Goal: Use online tool/utility: Utilize a website feature to perform a specific function

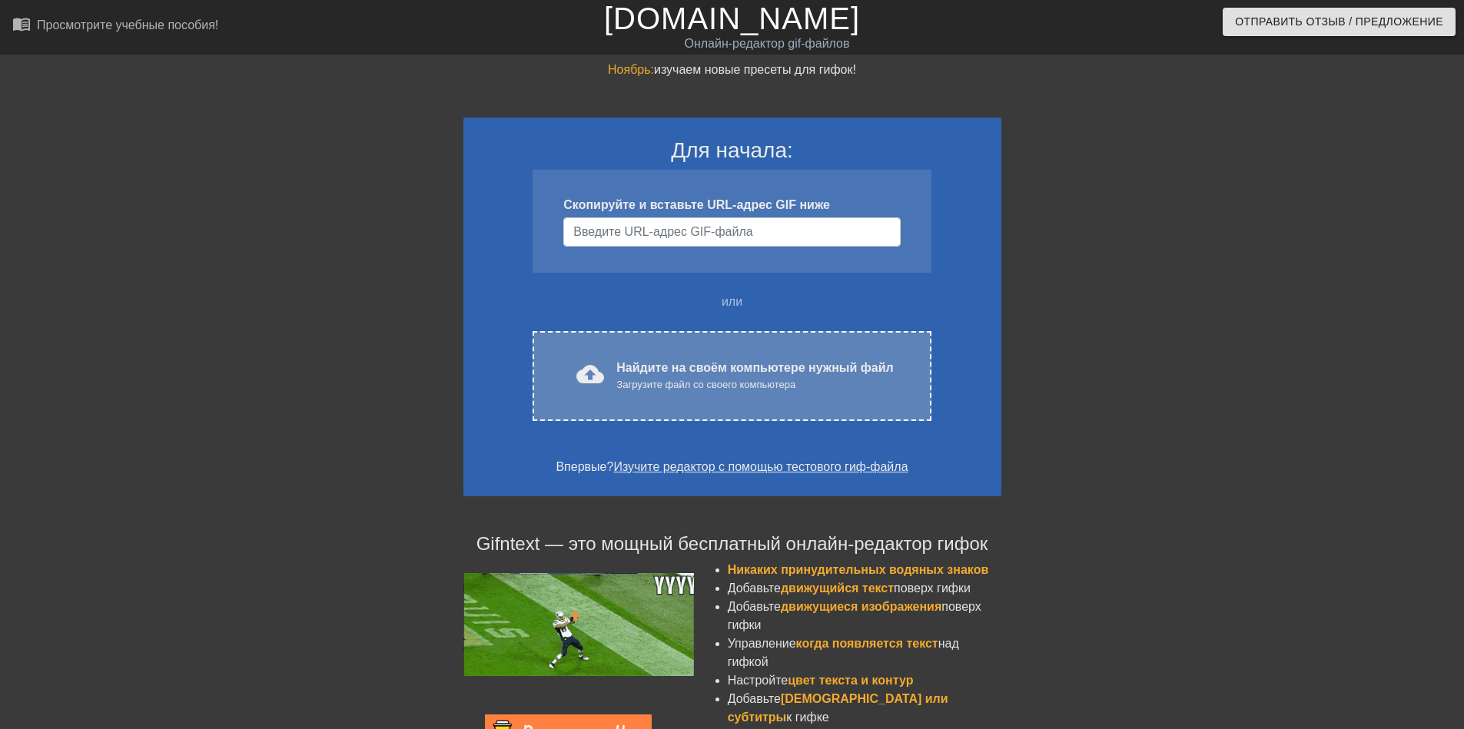
click at [668, 366] on ya-tr-span "Найдите на своём компьютере нужный файл" at bounding box center [754, 367] width 277 height 13
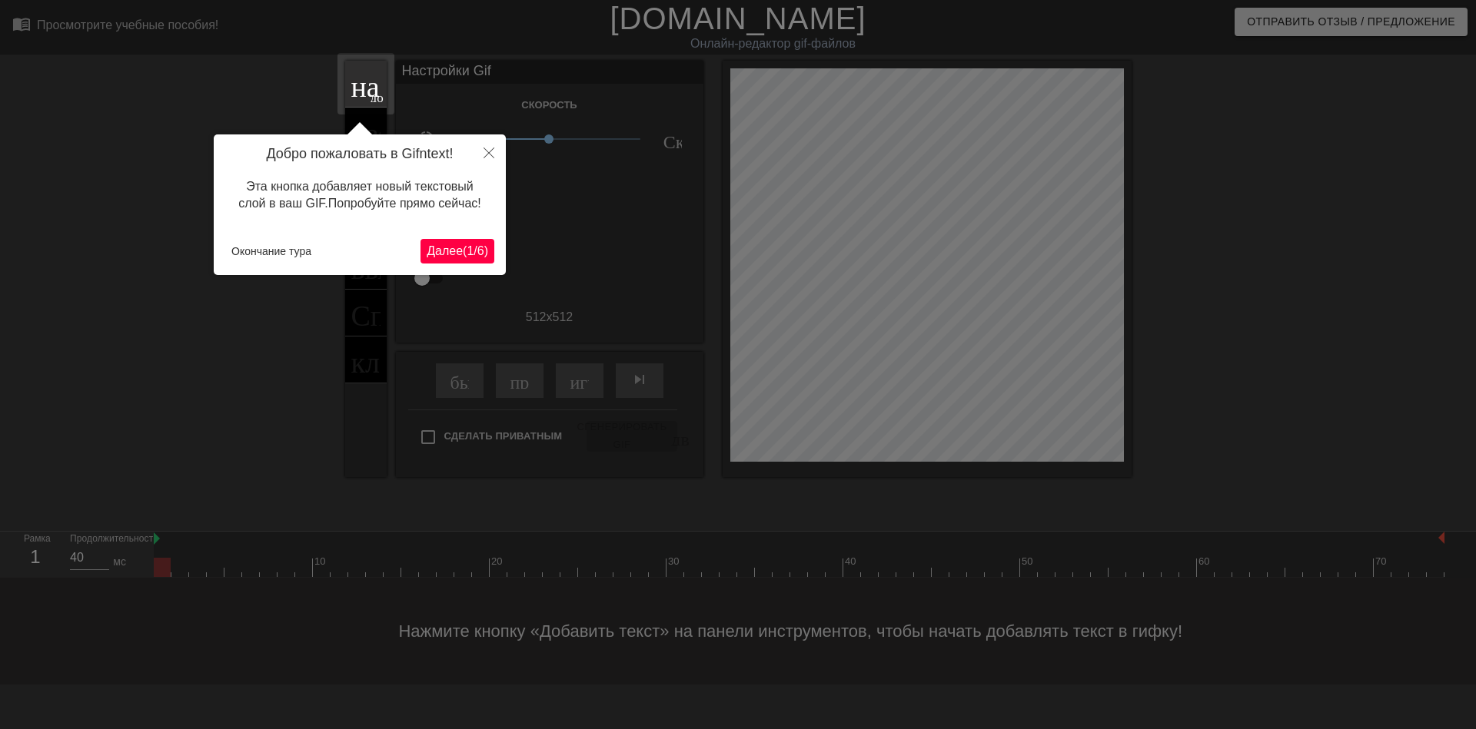
click at [463, 260] on button "Далее ( 1 / 6 )" at bounding box center [457, 251] width 74 height 25
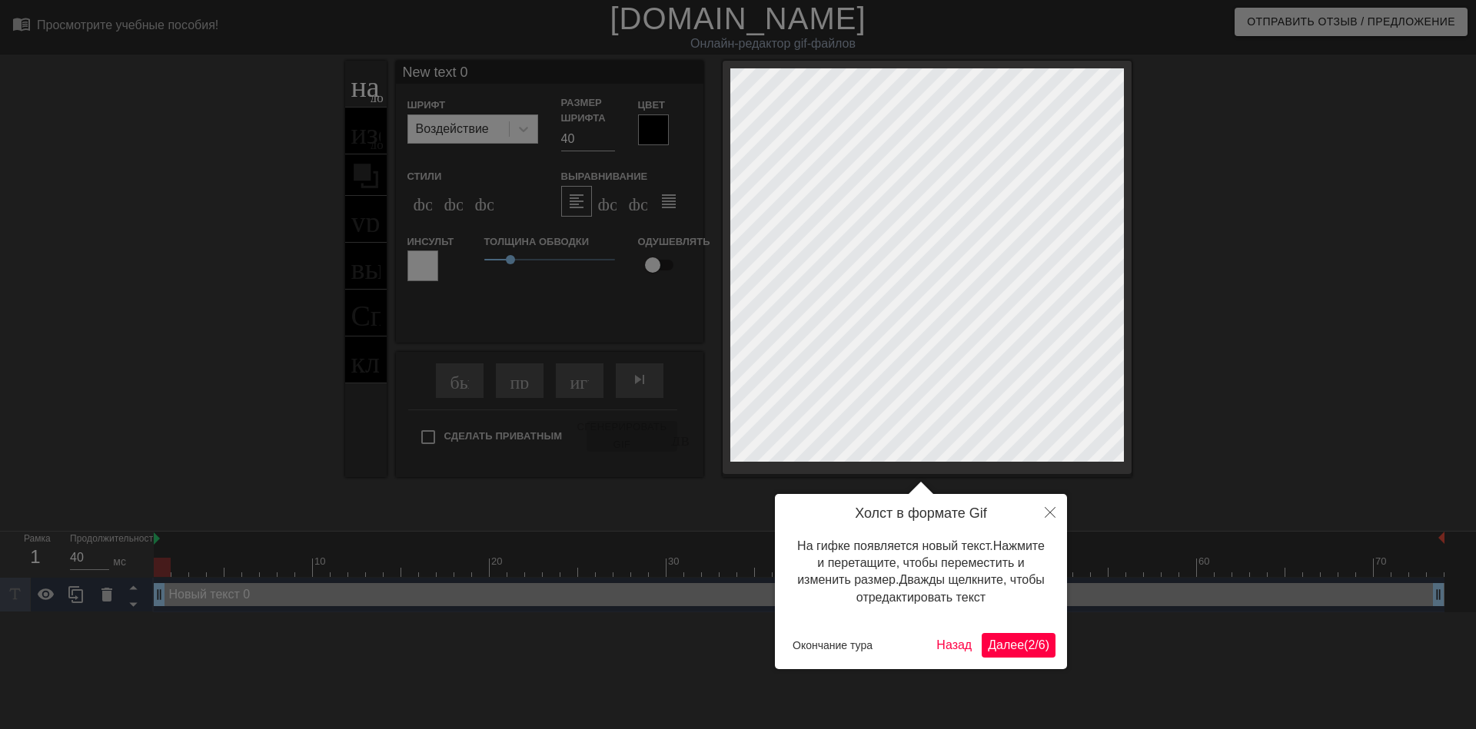
click at [982, 645] on button "Далее ( 2 / 6 )" at bounding box center [1018, 645] width 74 height 25
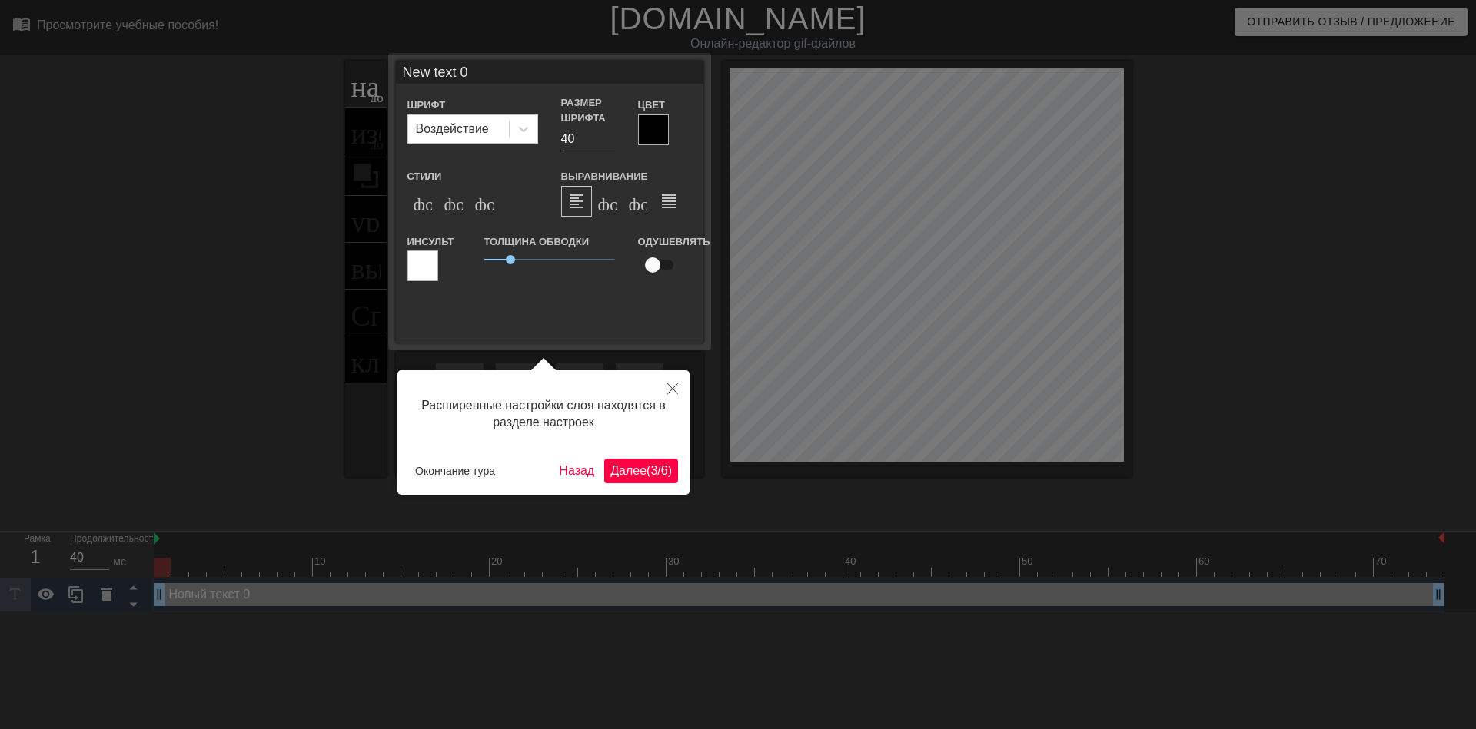
click at [619, 470] on ya-tr-span "Далее" at bounding box center [628, 470] width 36 height 13
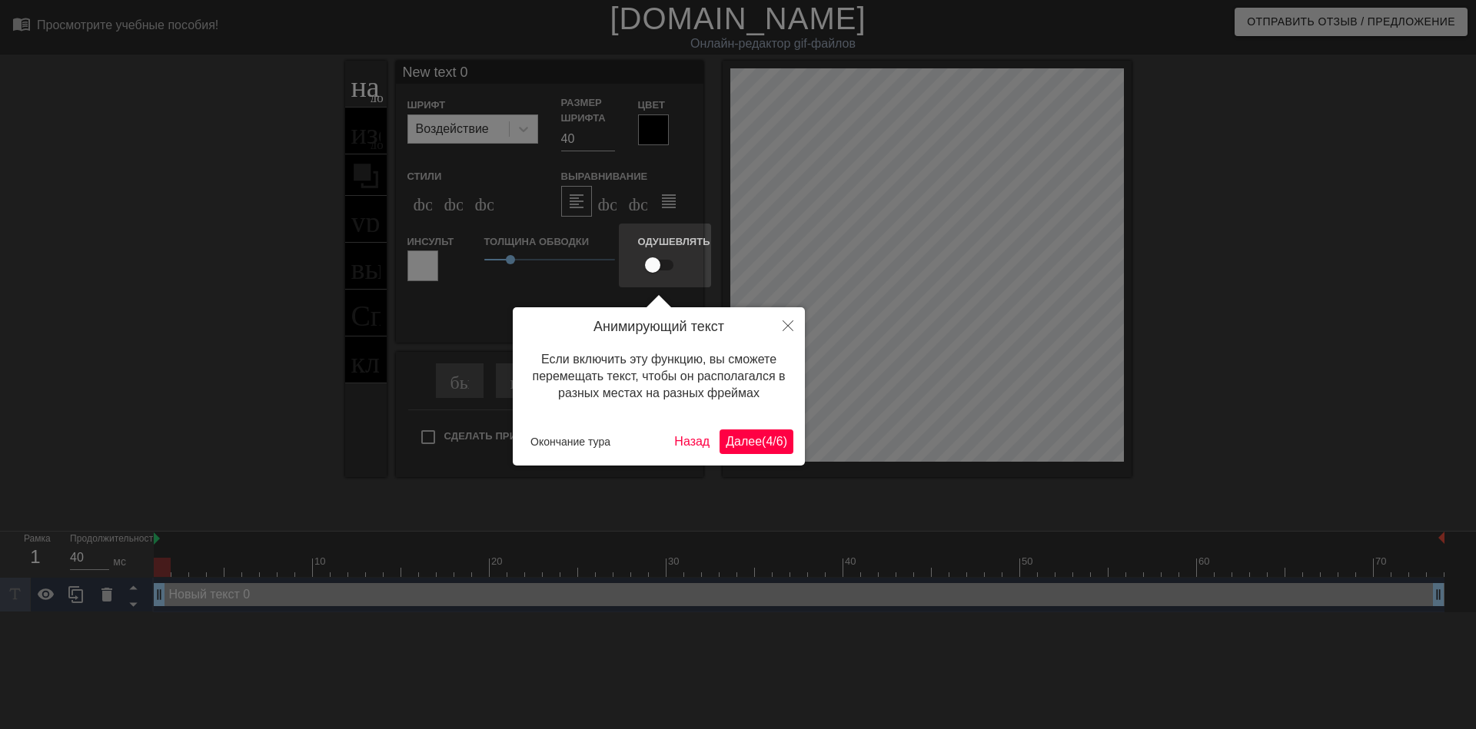
click at [739, 440] on ya-tr-span "Далее" at bounding box center [744, 441] width 36 height 13
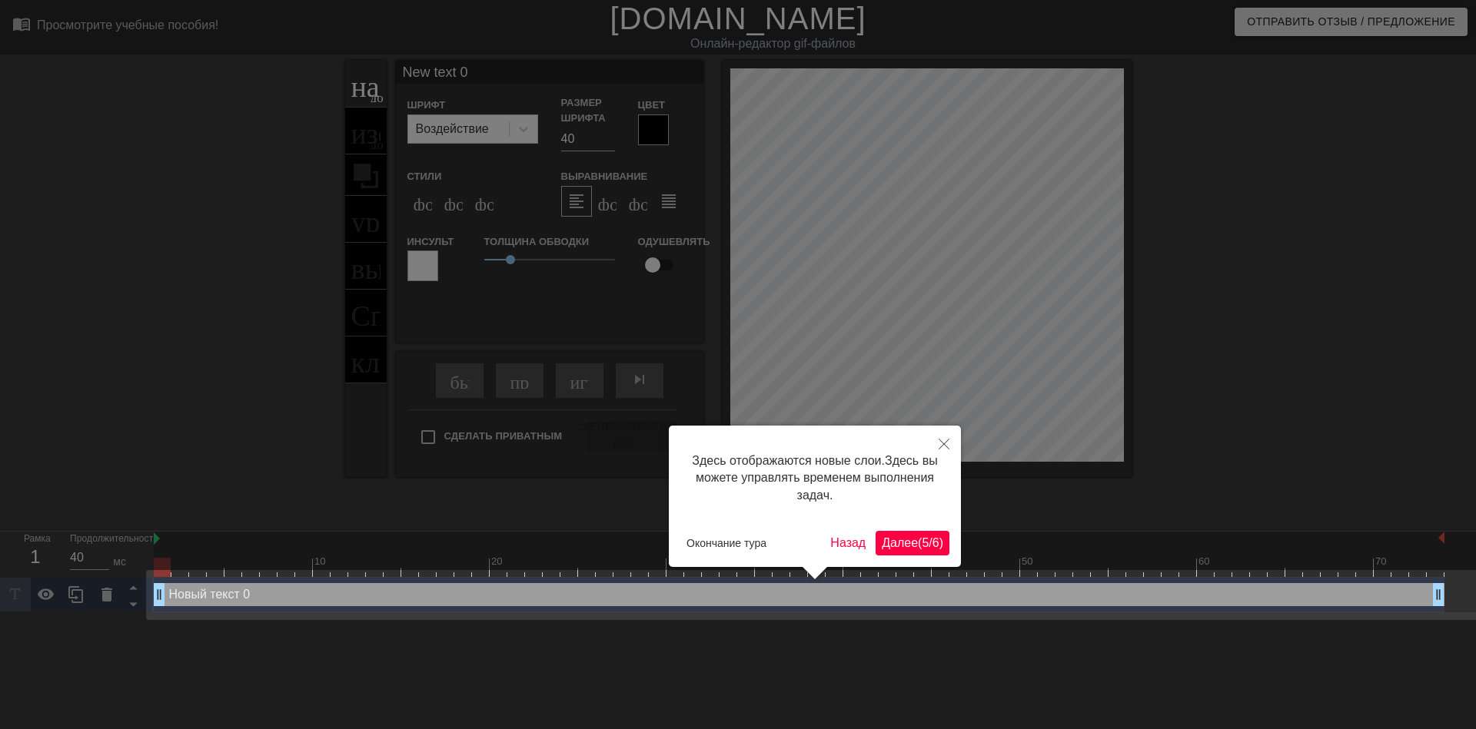
click at [895, 543] on ya-tr-span "Далее" at bounding box center [900, 542] width 36 height 13
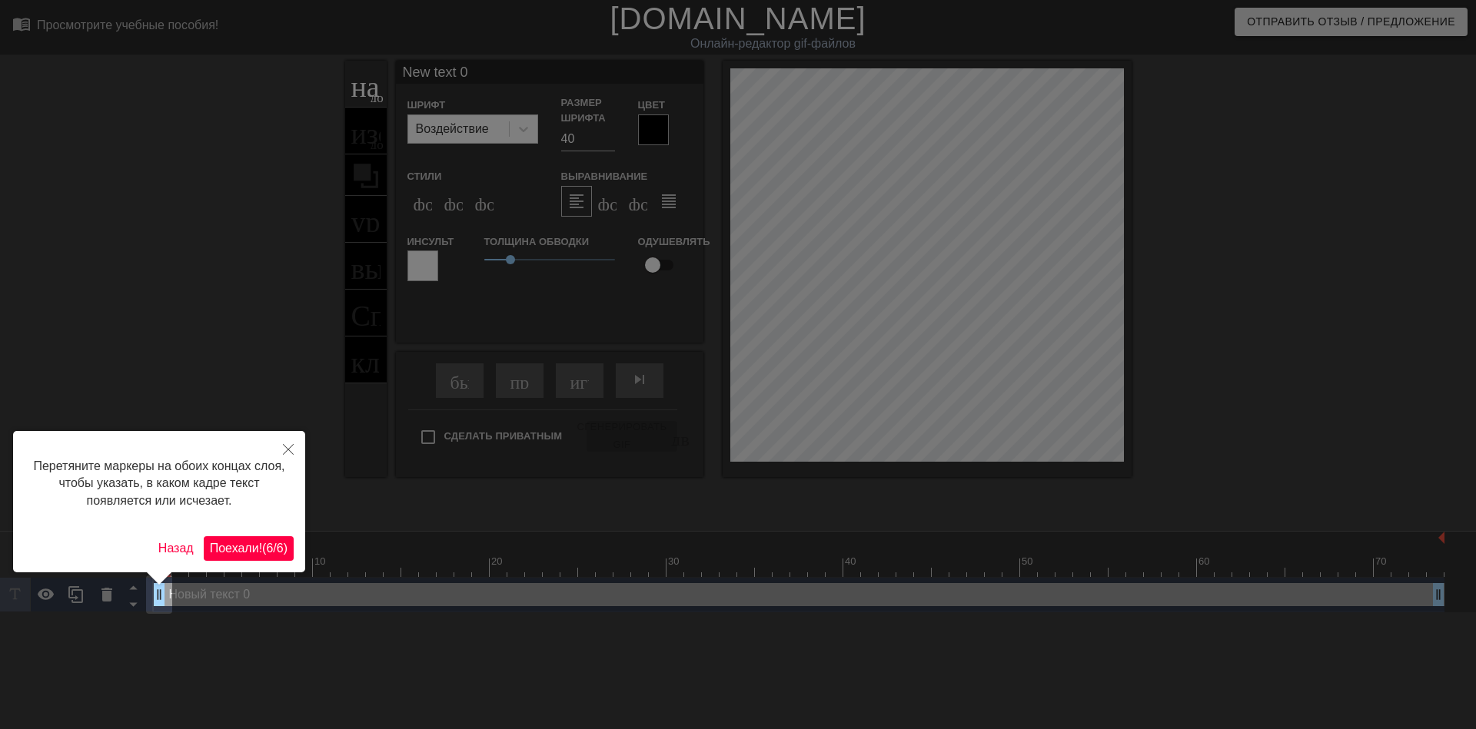
click at [262, 545] on ya-tr-span "(" at bounding box center [264, 548] width 4 height 13
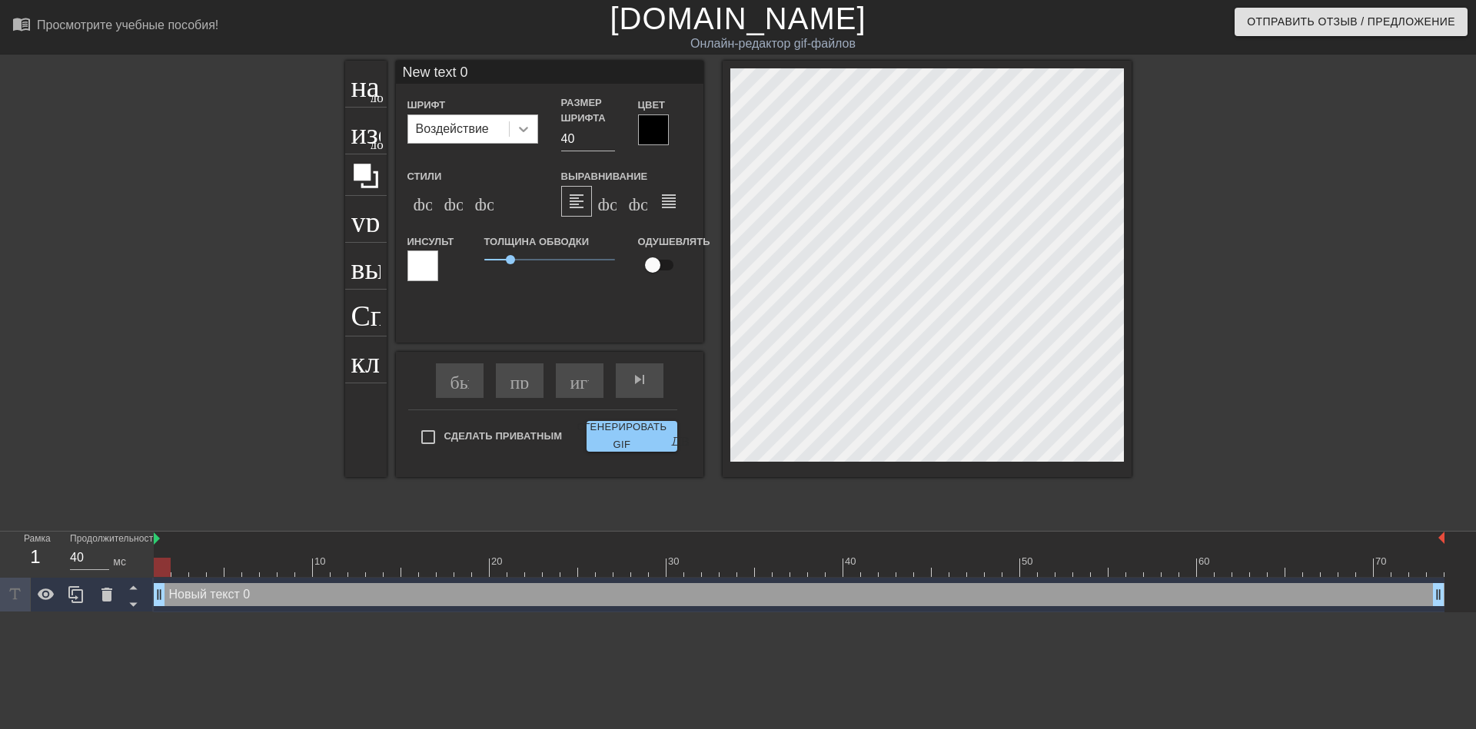
click at [523, 133] on icon at bounding box center [523, 128] width 15 height 15
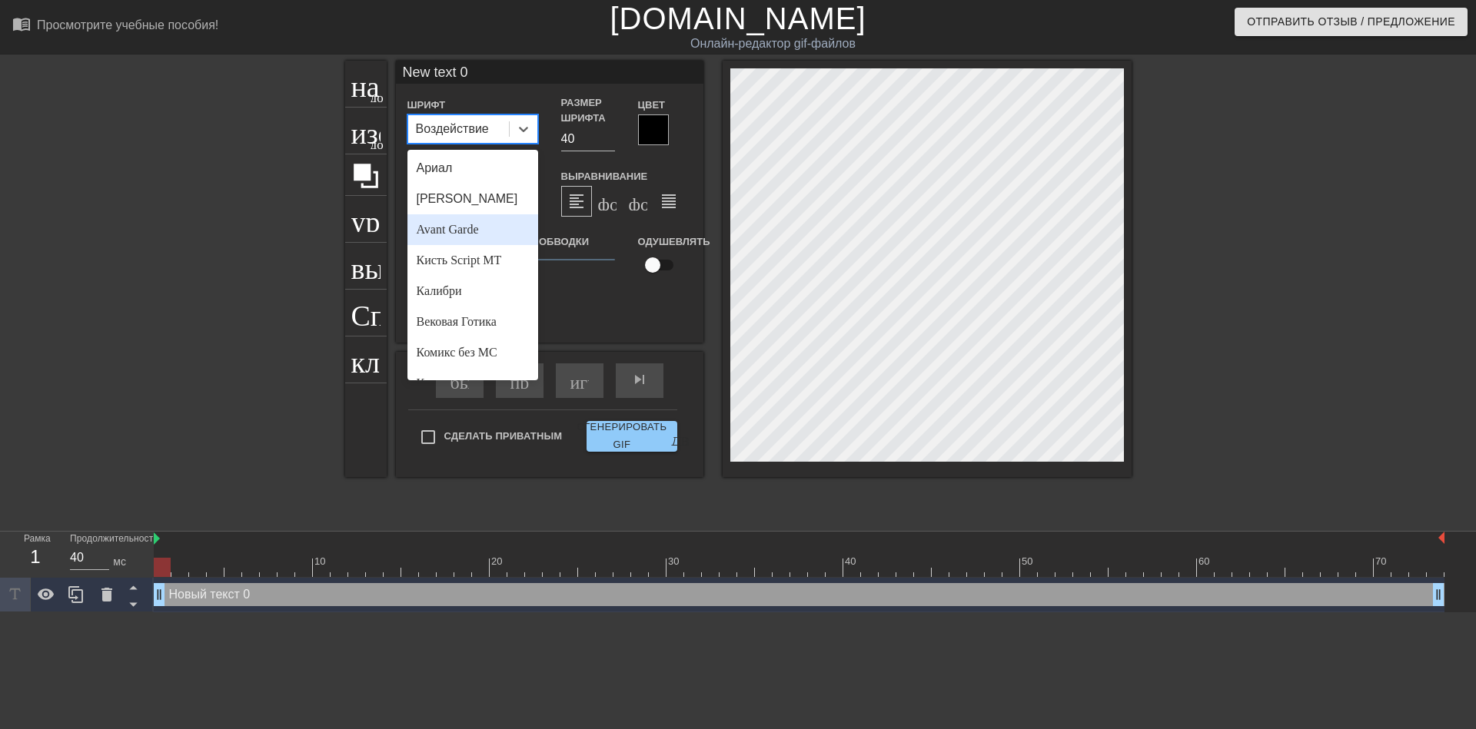
click at [479, 229] on div "Avant Garde" at bounding box center [472, 229] width 131 height 31
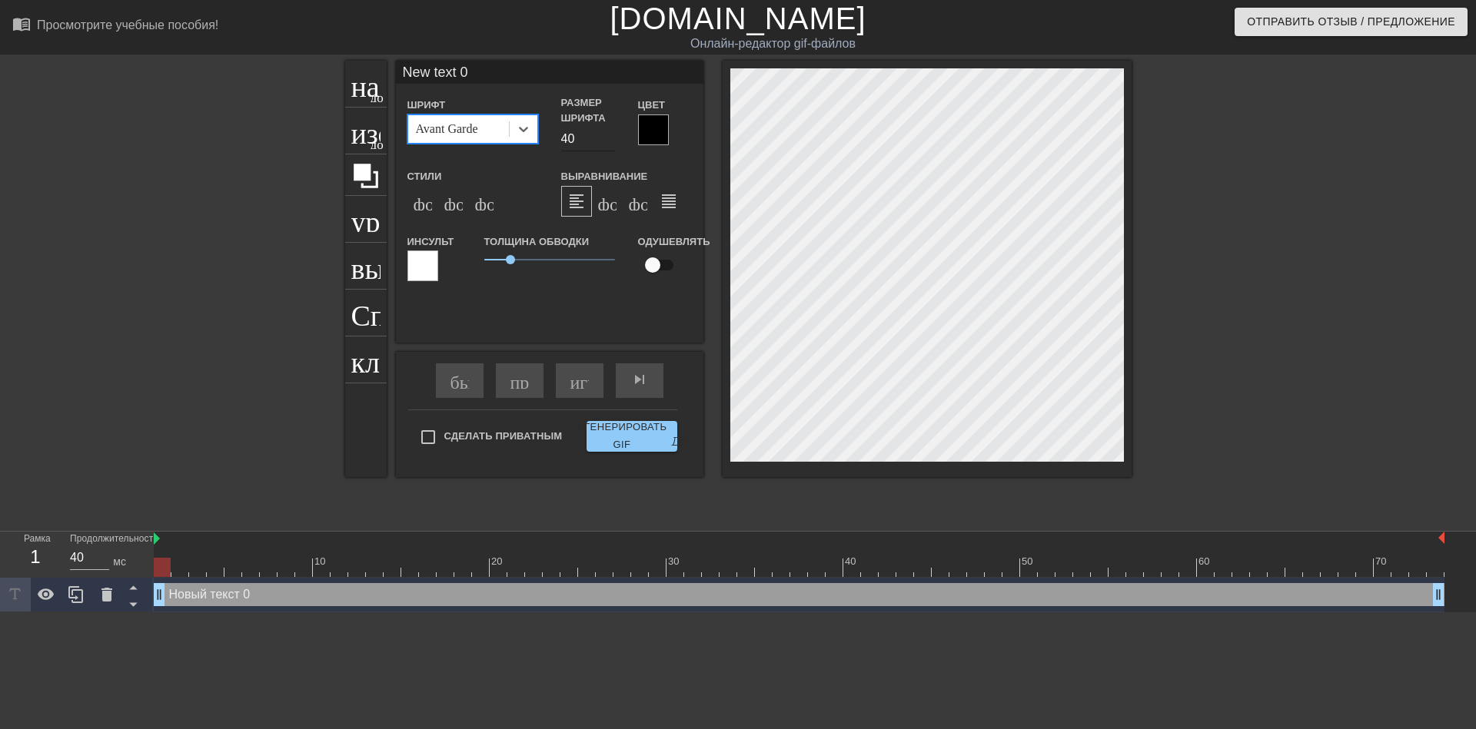
click at [570, 133] on input "40" at bounding box center [588, 139] width 54 height 25
type input "30"
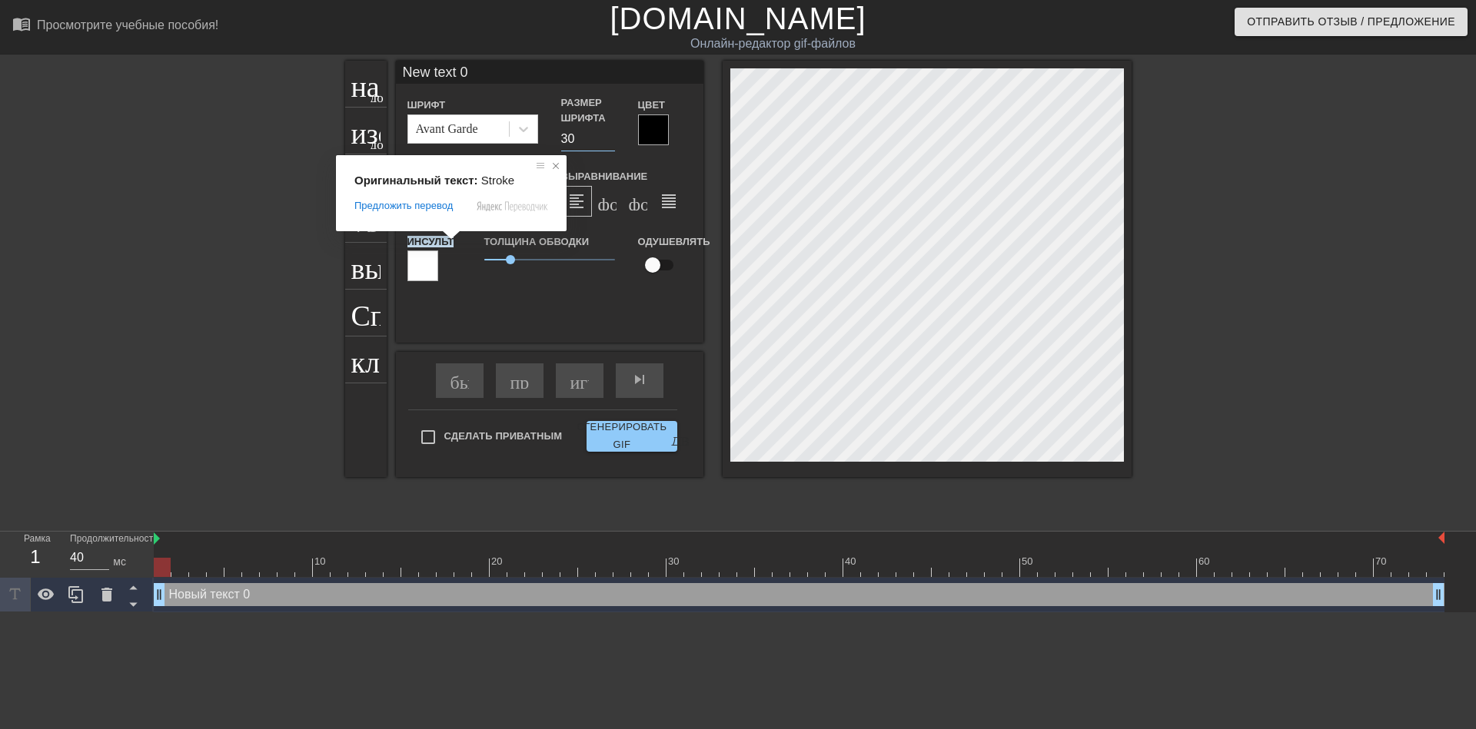
click at [554, 165] on span at bounding box center [555, 165] width 15 height 15
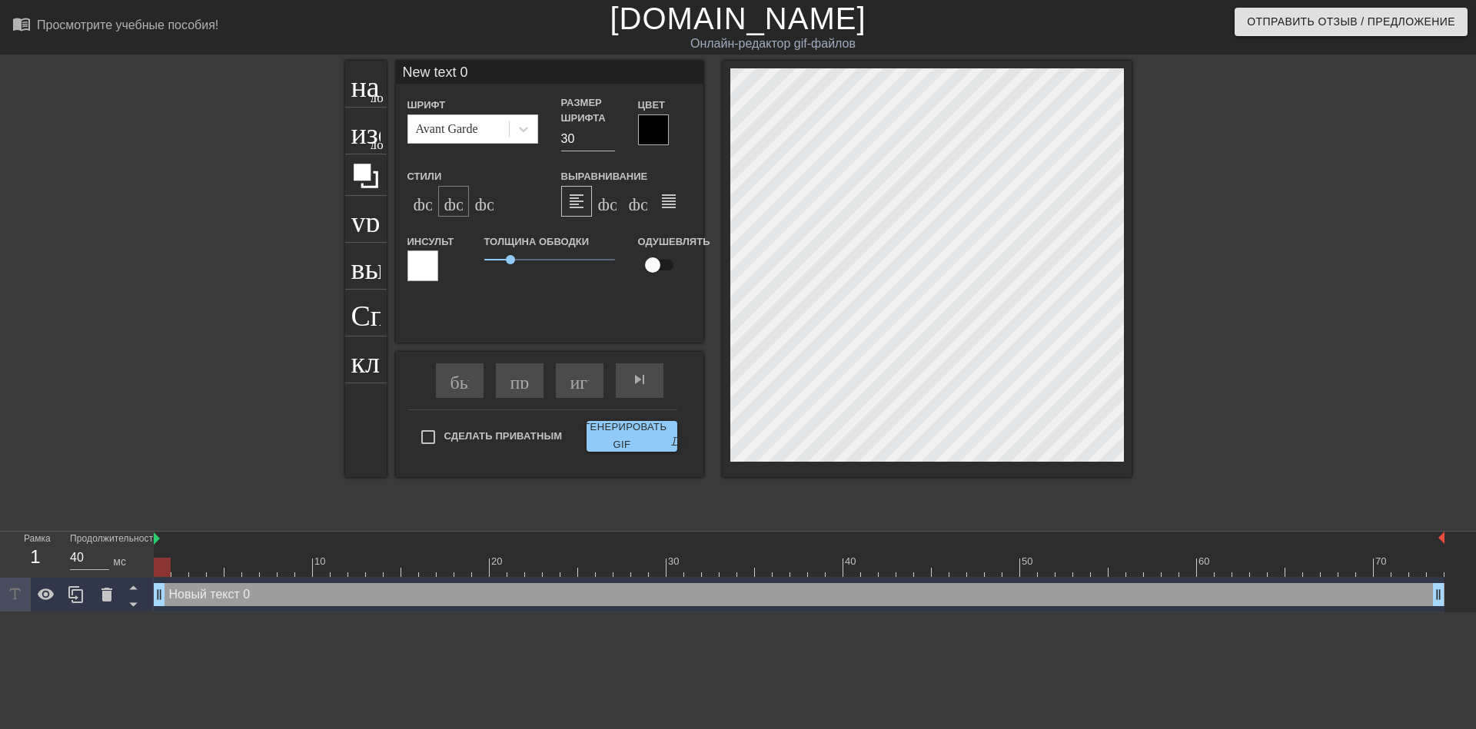
click at [452, 198] on ya-tr-span "формат_italic" at bounding box center [537, 201] width 187 height 18
type input "ew text 0"
type textarea "ew text 0"
type input "w text 0"
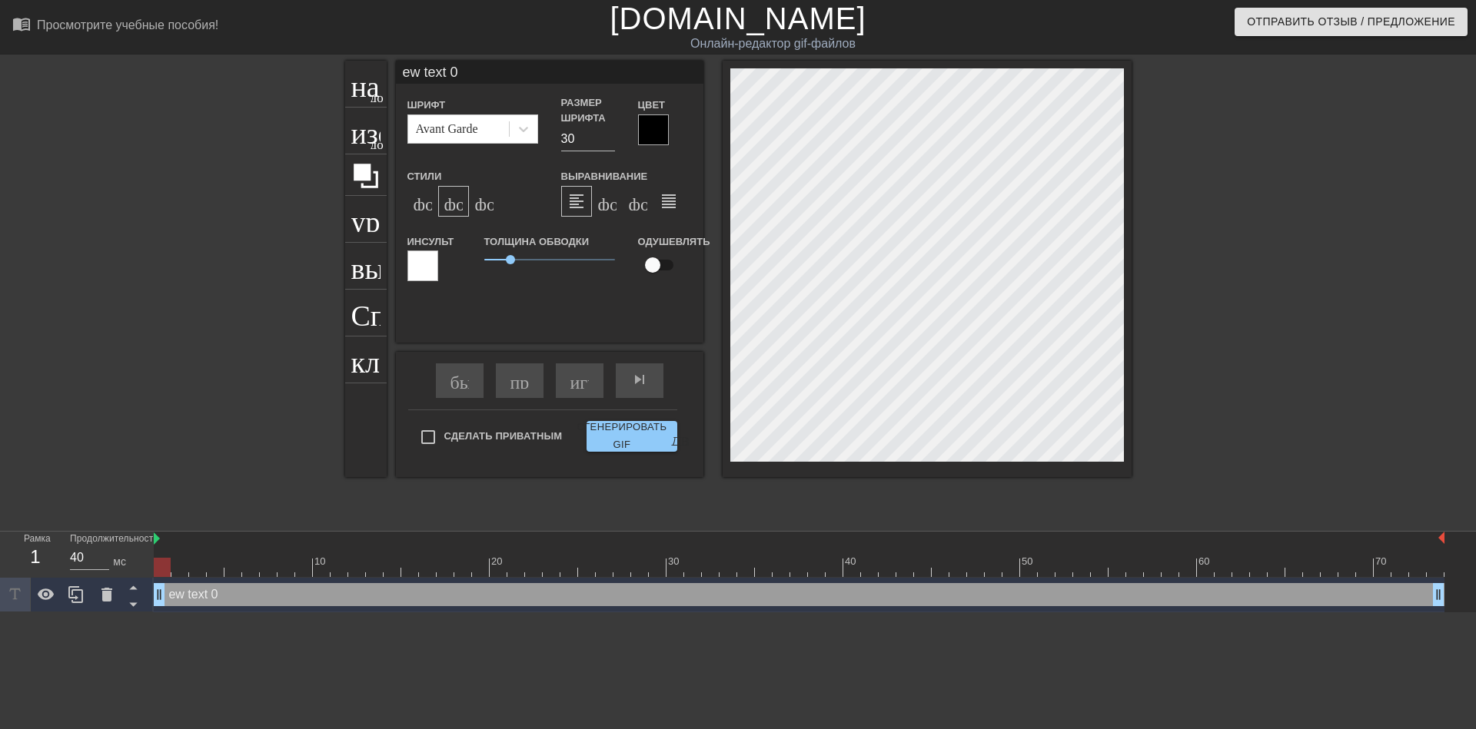
type textarea "w text 0"
type input "text 0"
type textarea "text 0"
type input "text 0"
type textarea "text 0"
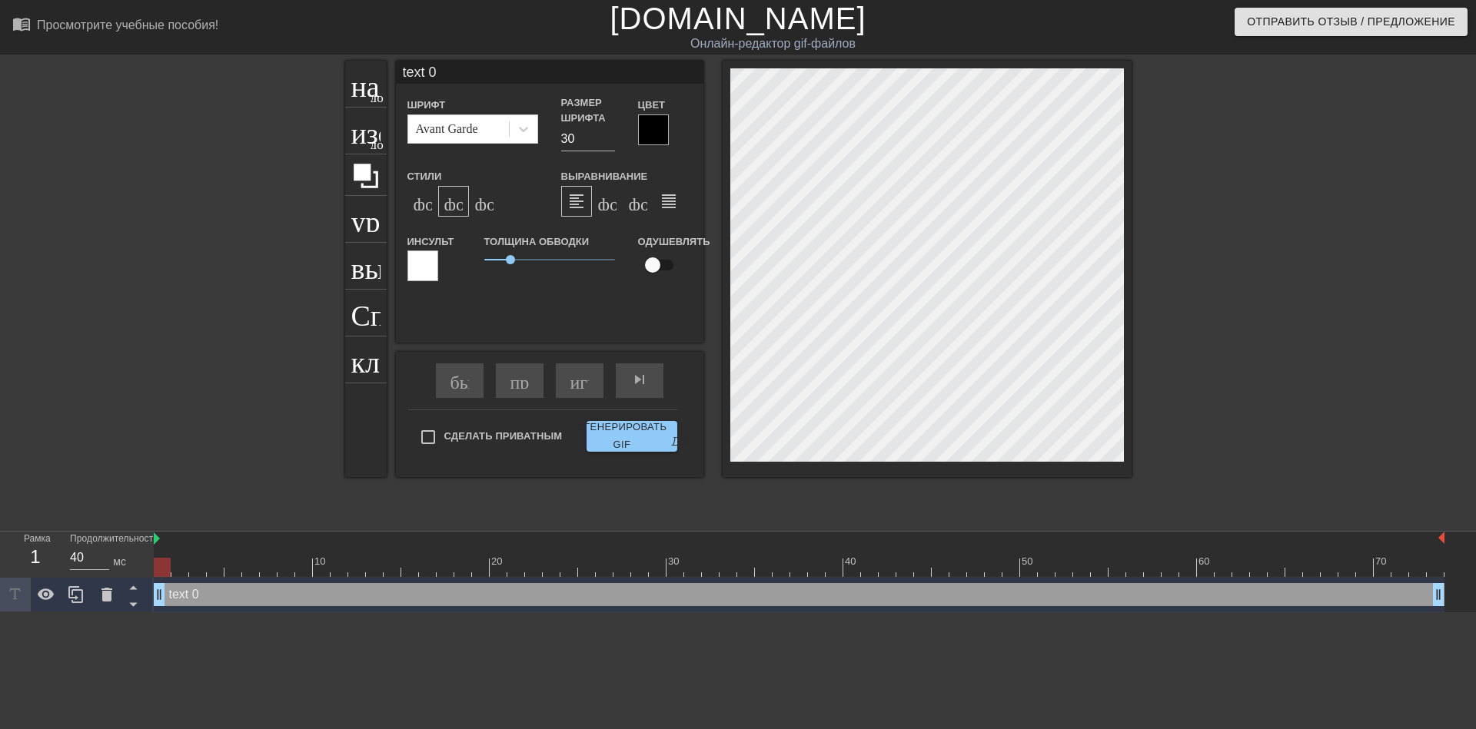
type input "ext 0"
type textarea "ext 0"
type input "xt 0"
type textarea "xt 0"
type input "t 0"
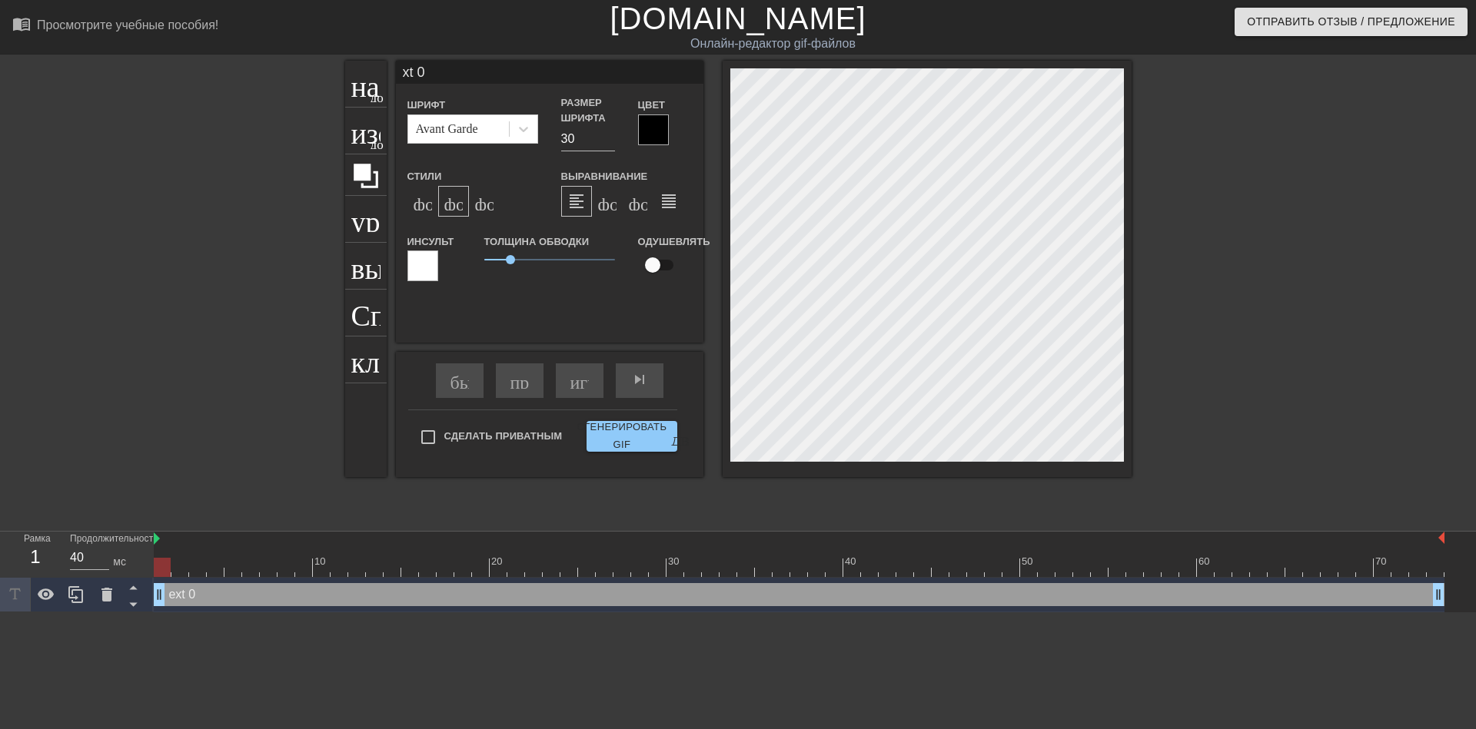
type textarea "t 0"
type input "0"
type textarea "0"
type input "0"
type textarea "0"
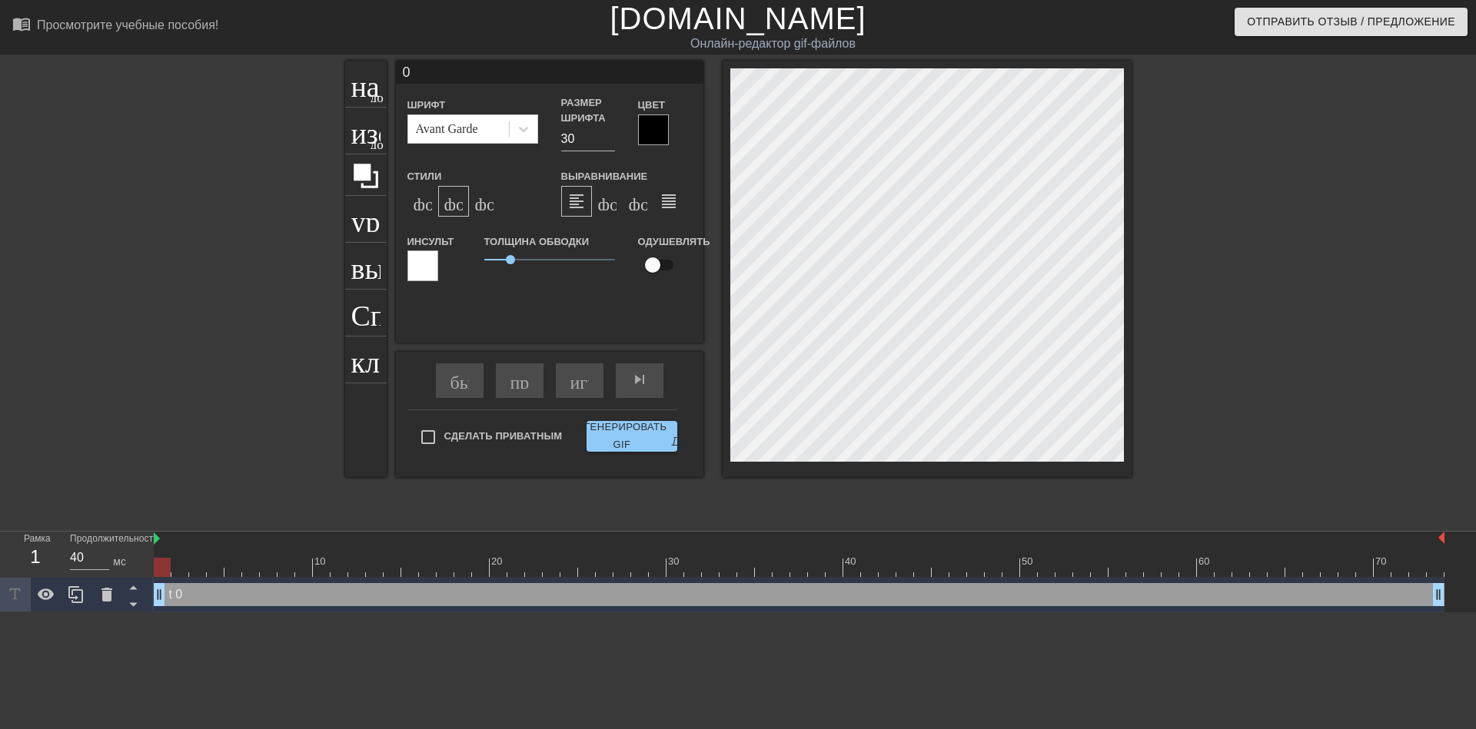
scroll to position [2, 2]
type input "@"
type textarea "@"
type input "@s"
type textarea "@s"
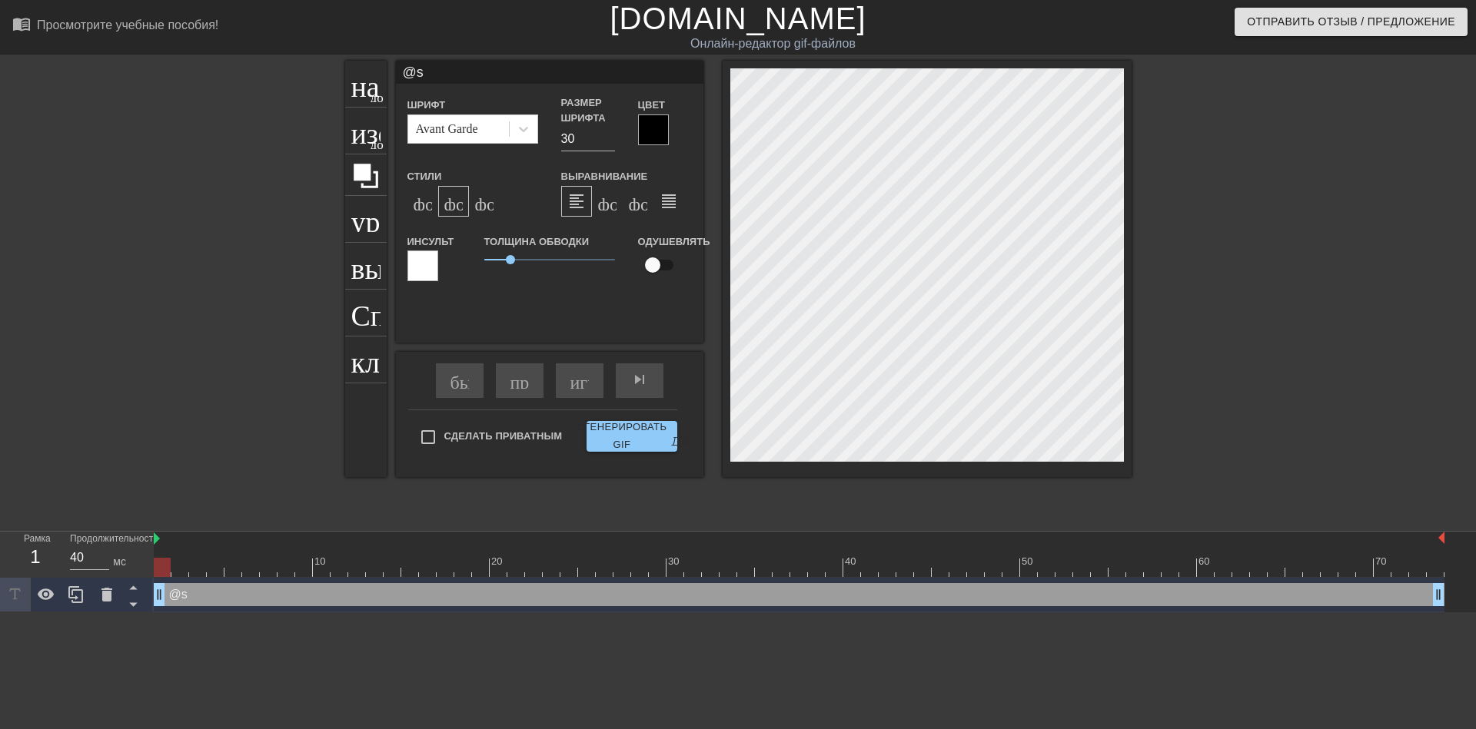
type input "@st"
type textarea "@st"
type input "@sti"
type textarea "@sti"
type input "@stic"
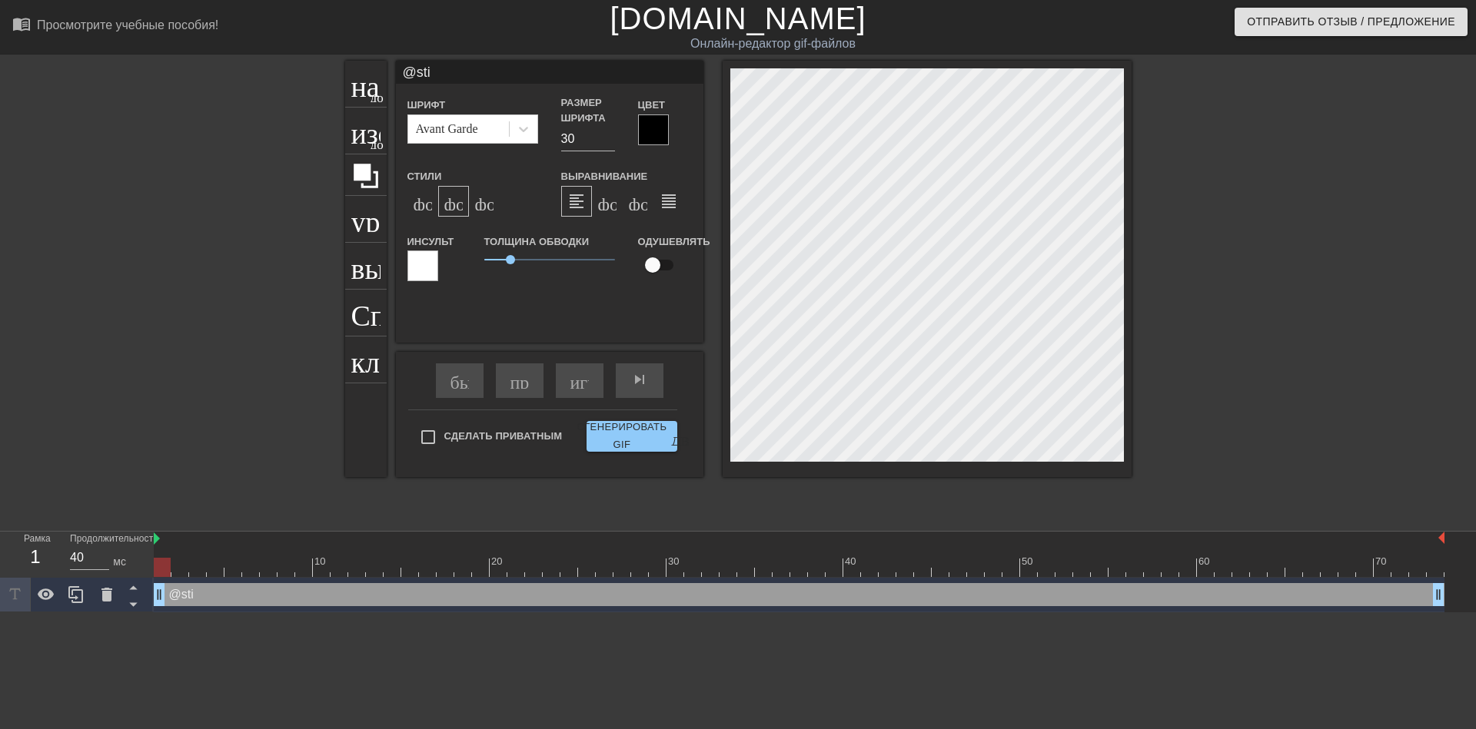
type textarea "@stic"
type input "@stick"
type textarea "@stick"
type input "@sticke"
type textarea "@sticke"
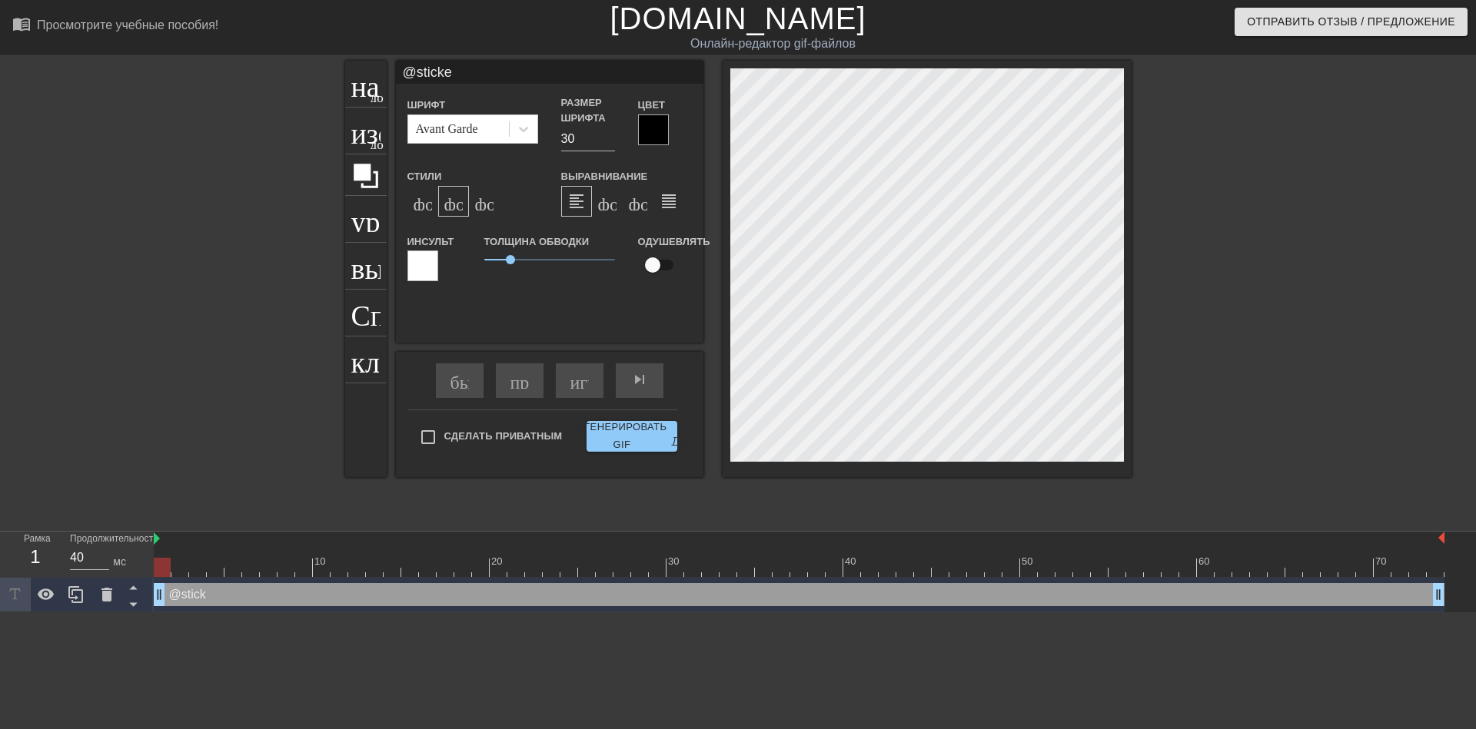
type input "@sticker"
type textarea "@sticker"
type input "@stickerb"
type textarea "@stickerb"
type input "@stickerba"
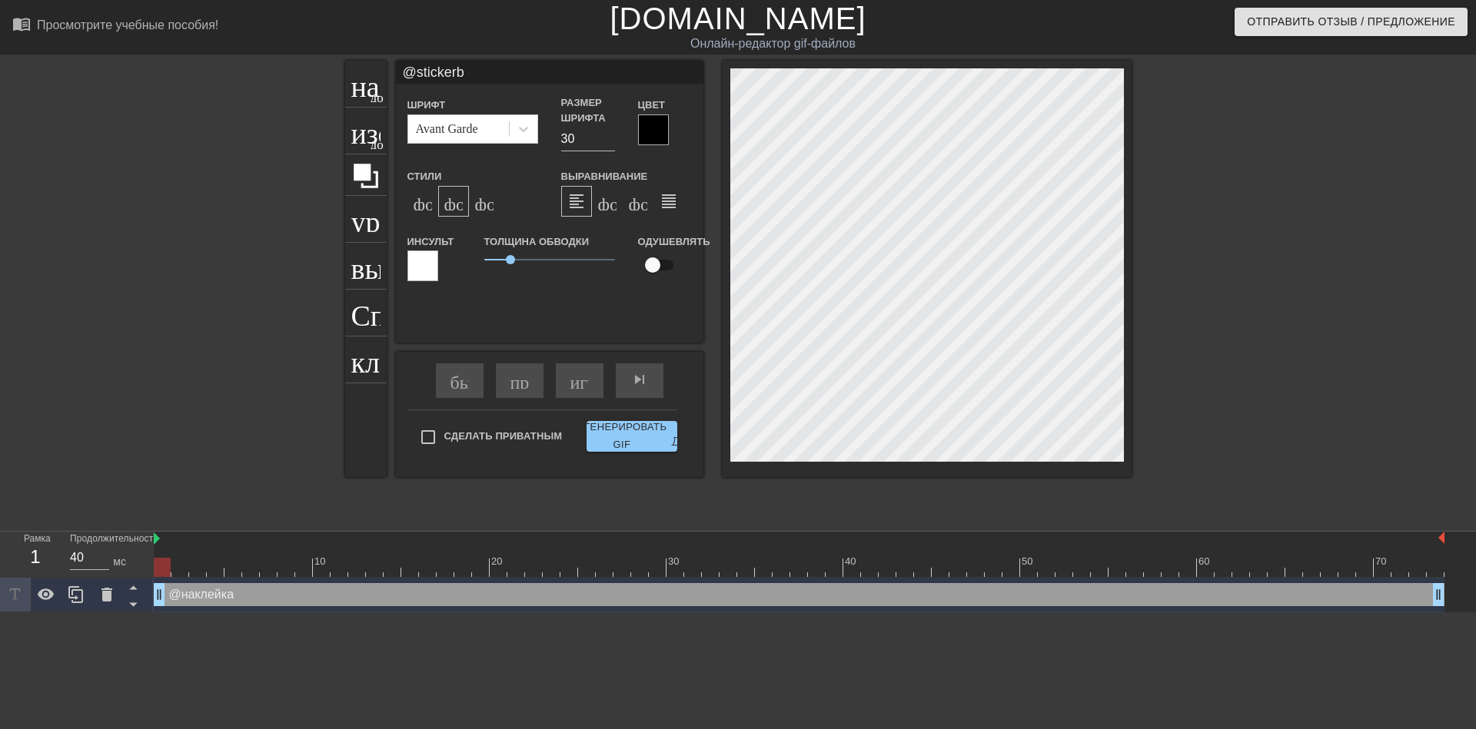
type textarea "@stickerba"
type input "@stickerbas"
type textarea "@stickerbas"
type input "@stickerbase"
type textarea "@stickerbase"
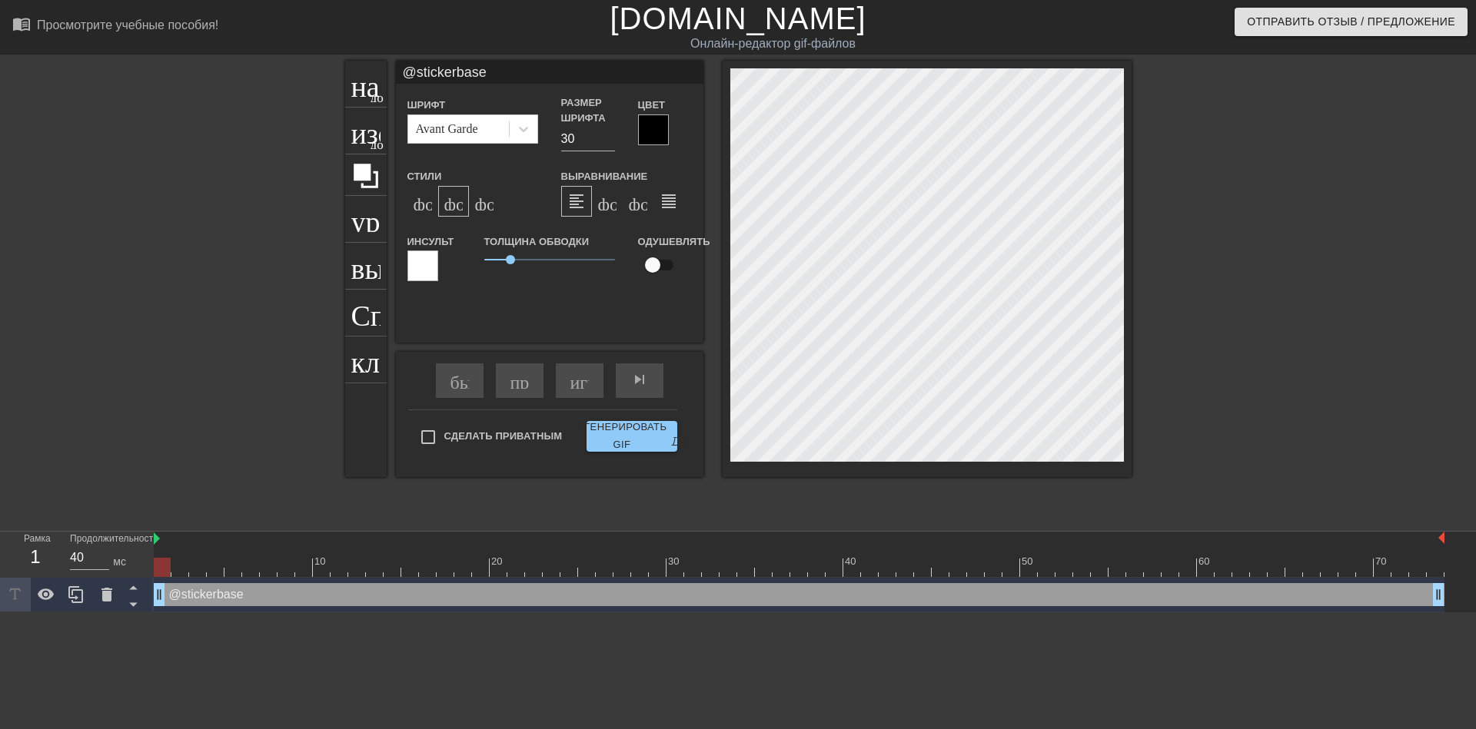
type input "@stickerbase_"
type textarea "@stickerbase_"
type input "@stickerbase_r"
type textarea "@stickerbase_r"
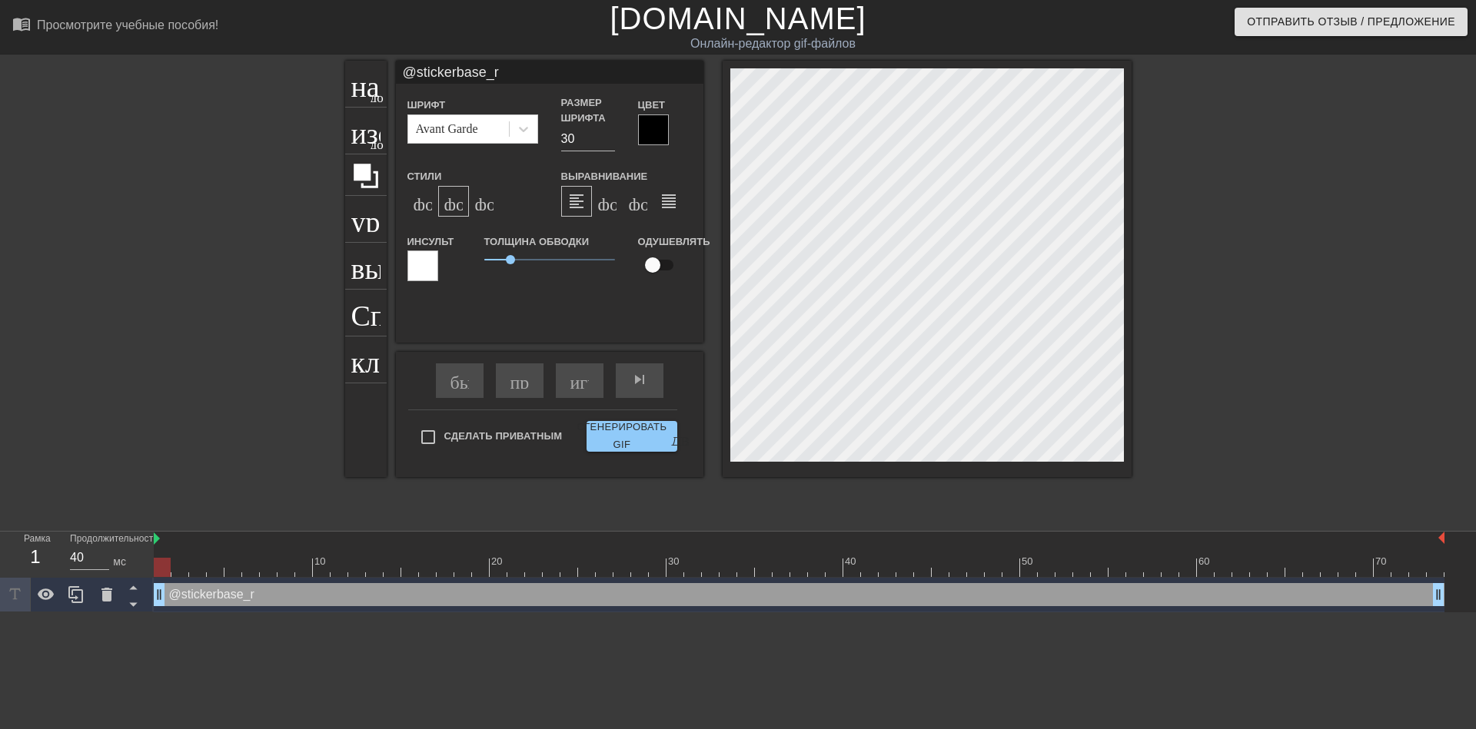
type input "@stickerbase_ru"
type textarea "@stickerbase_ru"
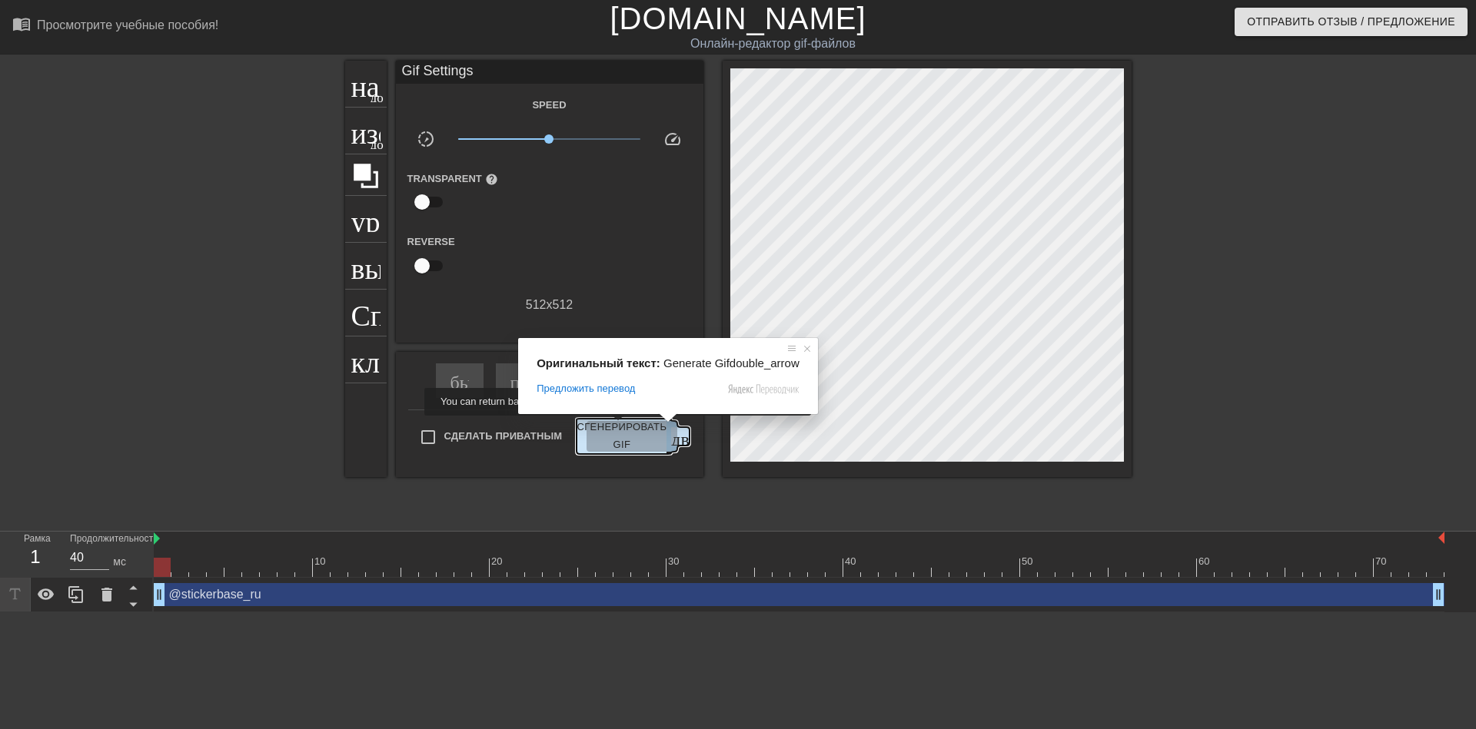
click at [619, 427] on ya-tr-span "Сгенерировать GIF" at bounding box center [621, 436] width 90 height 35
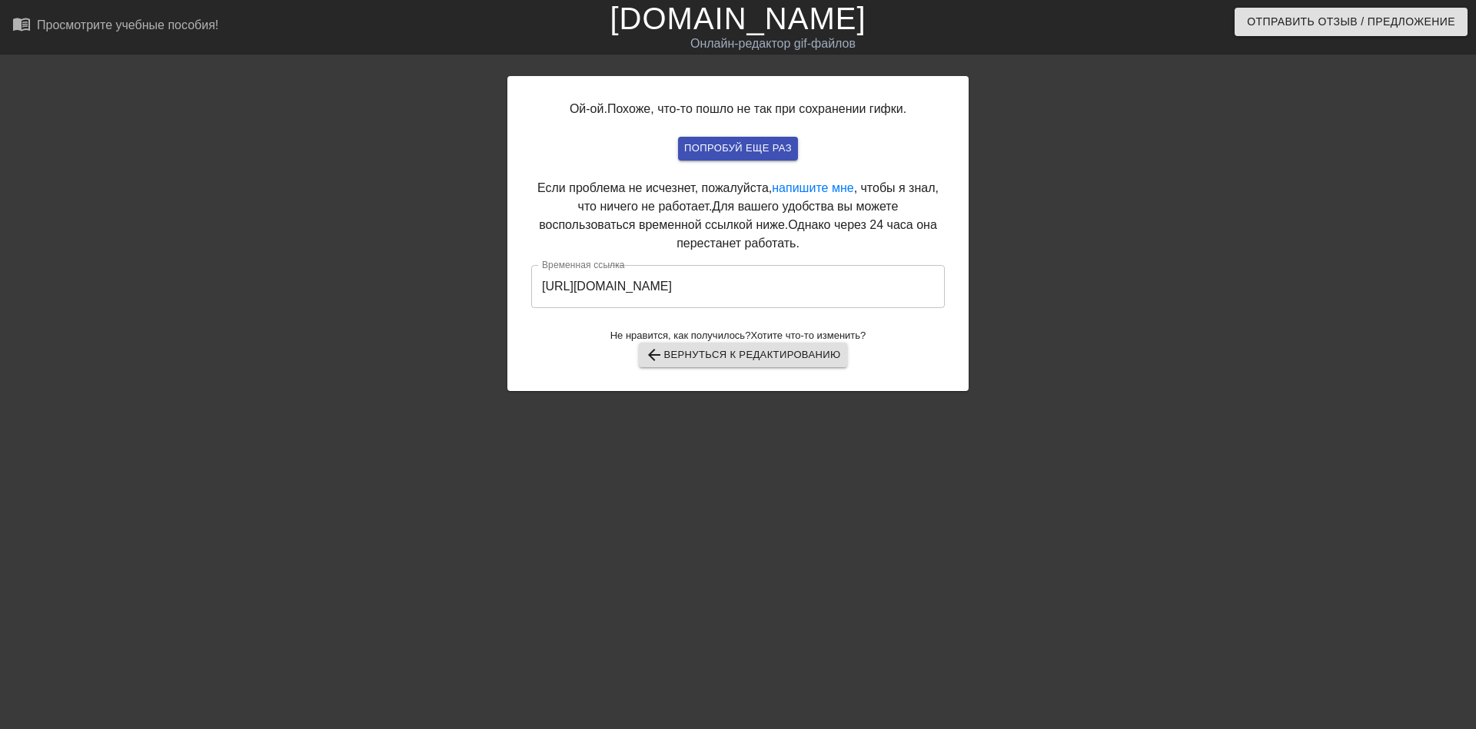
click at [643, 284] on input "[URL][DOMAIN_NAME]" at bounding box center [737, 286] width 413 height 43
